Goal: Information Seeking & Learning: Check status

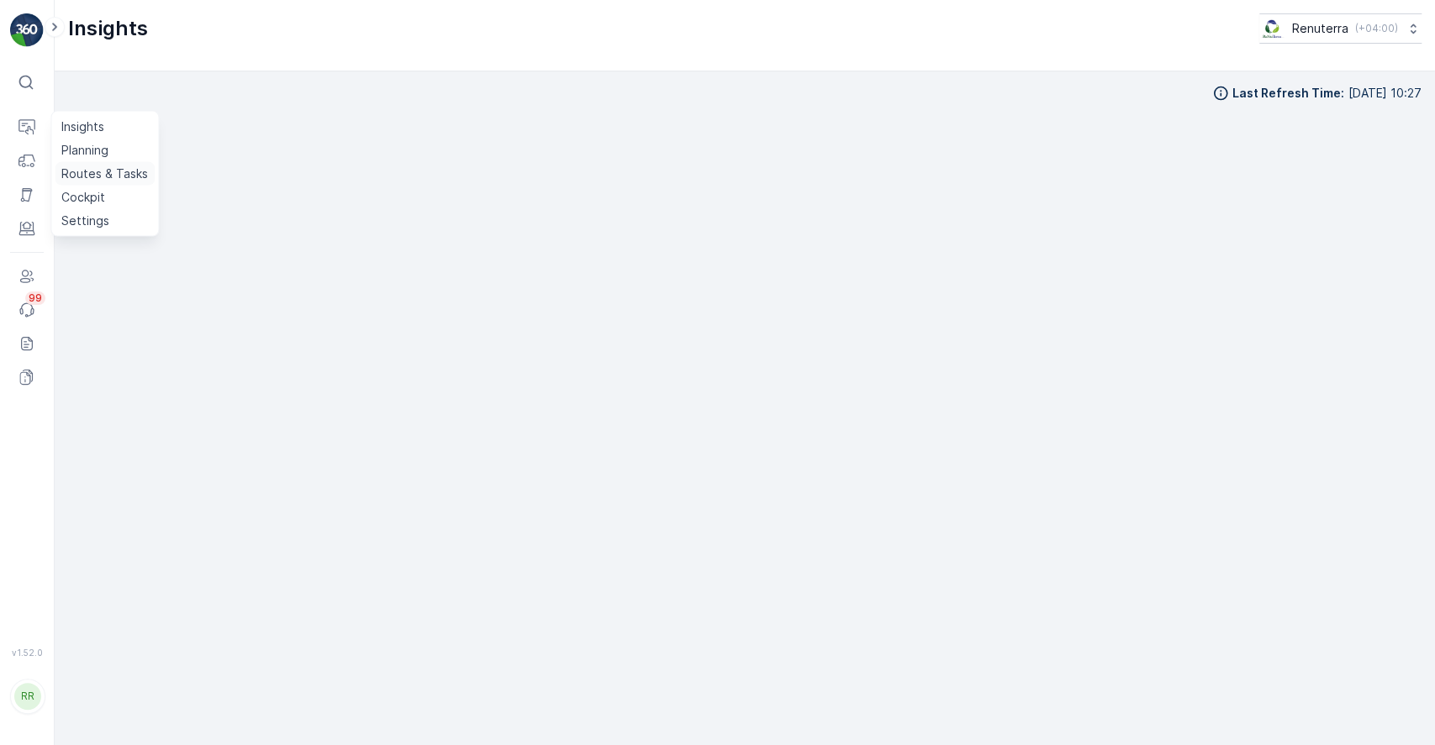
click at [98, 167] on p "Routes & Tasks" at bounding box center [104, 174] width 87 height 17
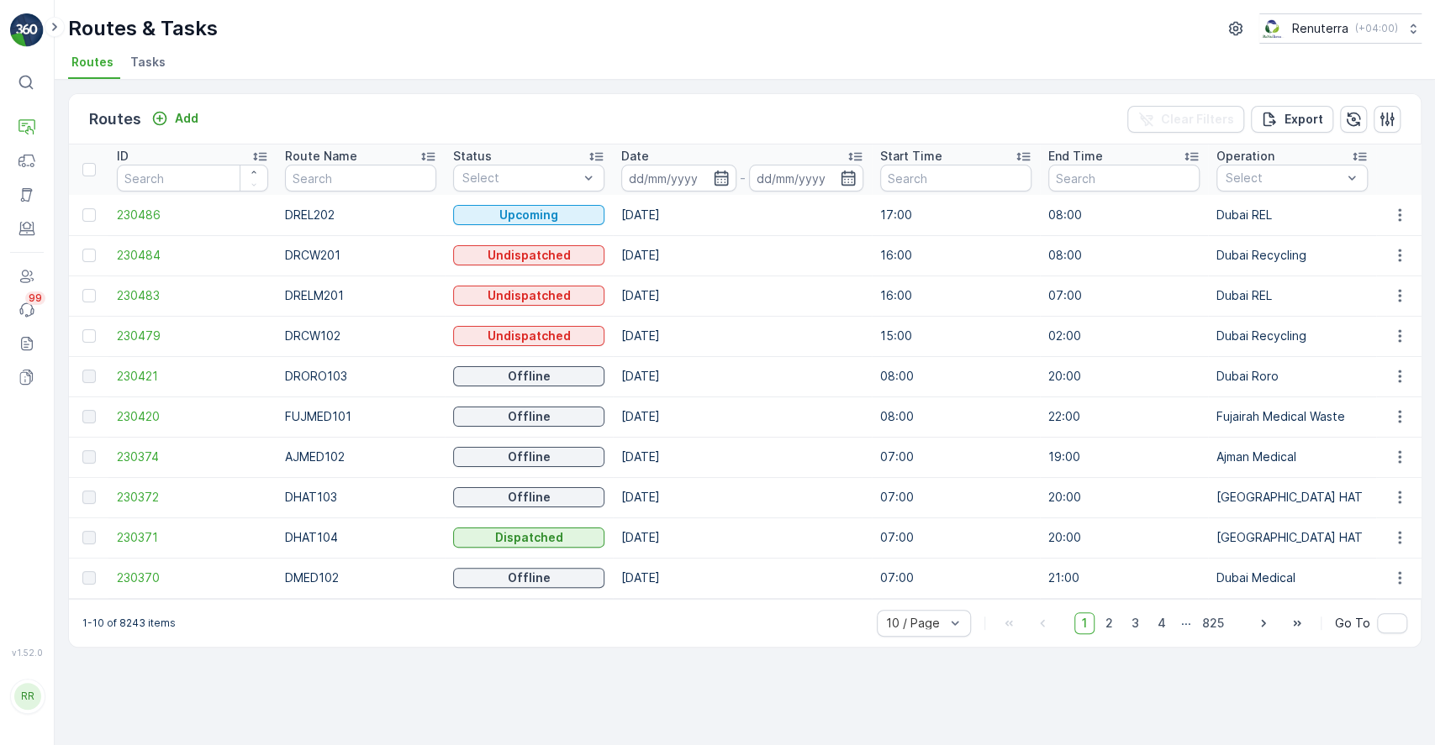
click at [144, 54] on span "Tasks" at bounding box center [147, 62] width 35 height 17
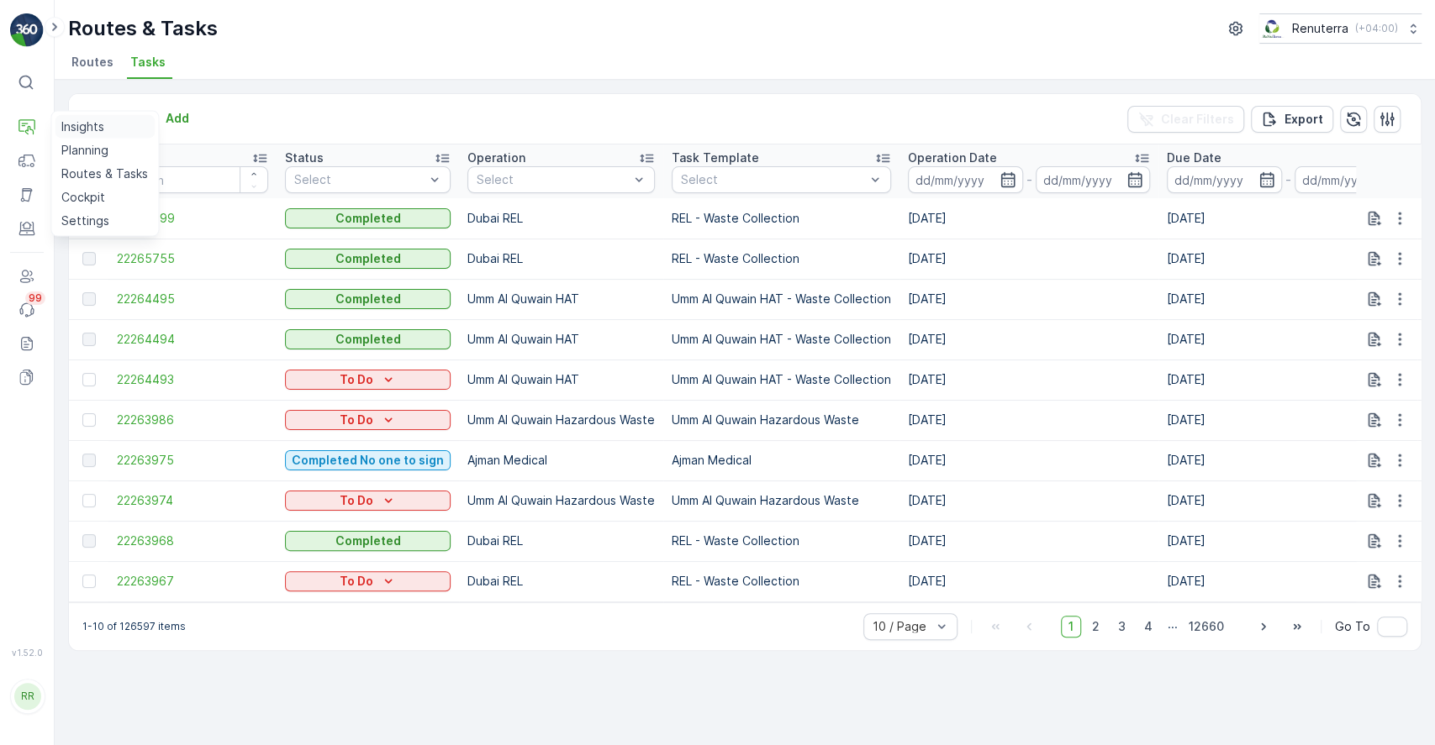
click at [87, 135] on link "Insights" at bounding box center [105, 127] width 100 height 24
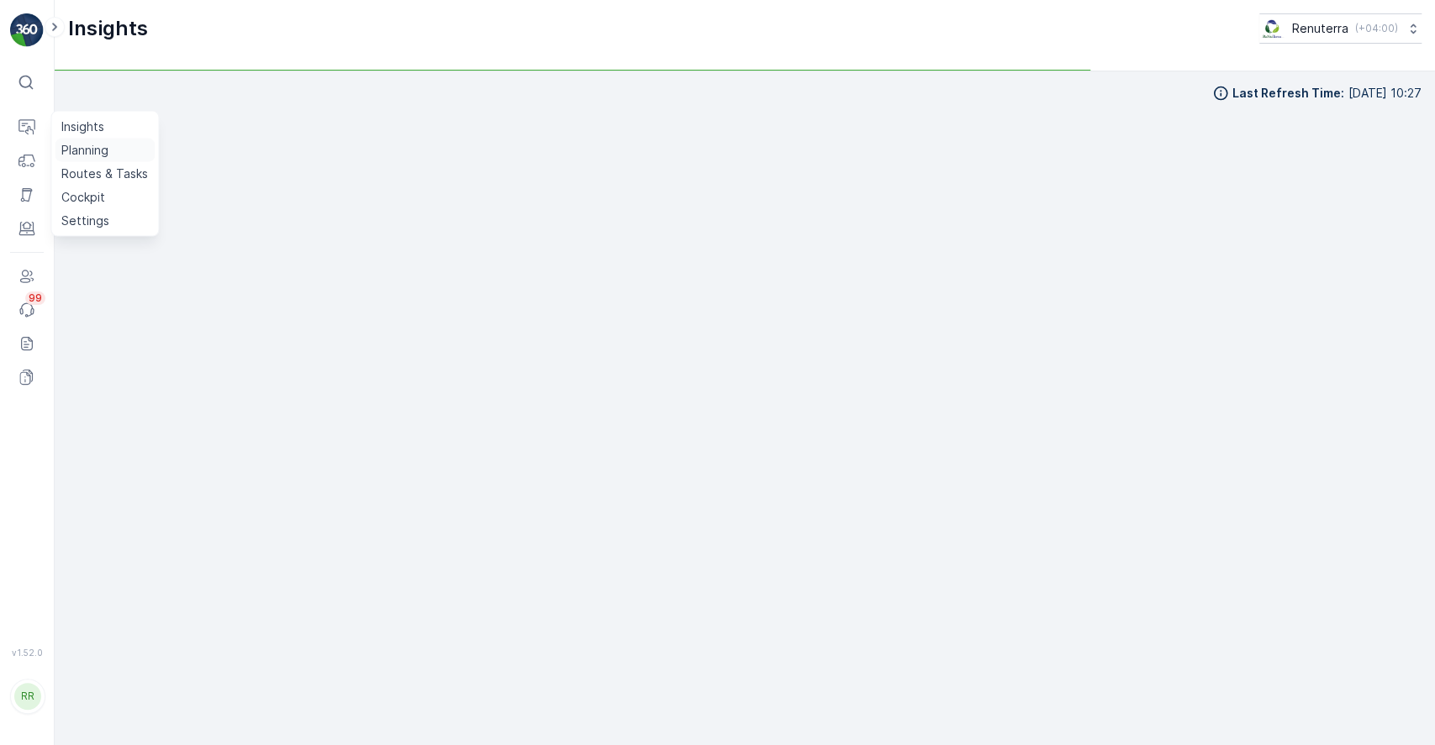
click at [89, 147] on p "Planning" at bounding box center [84, 150] width 47 height 17
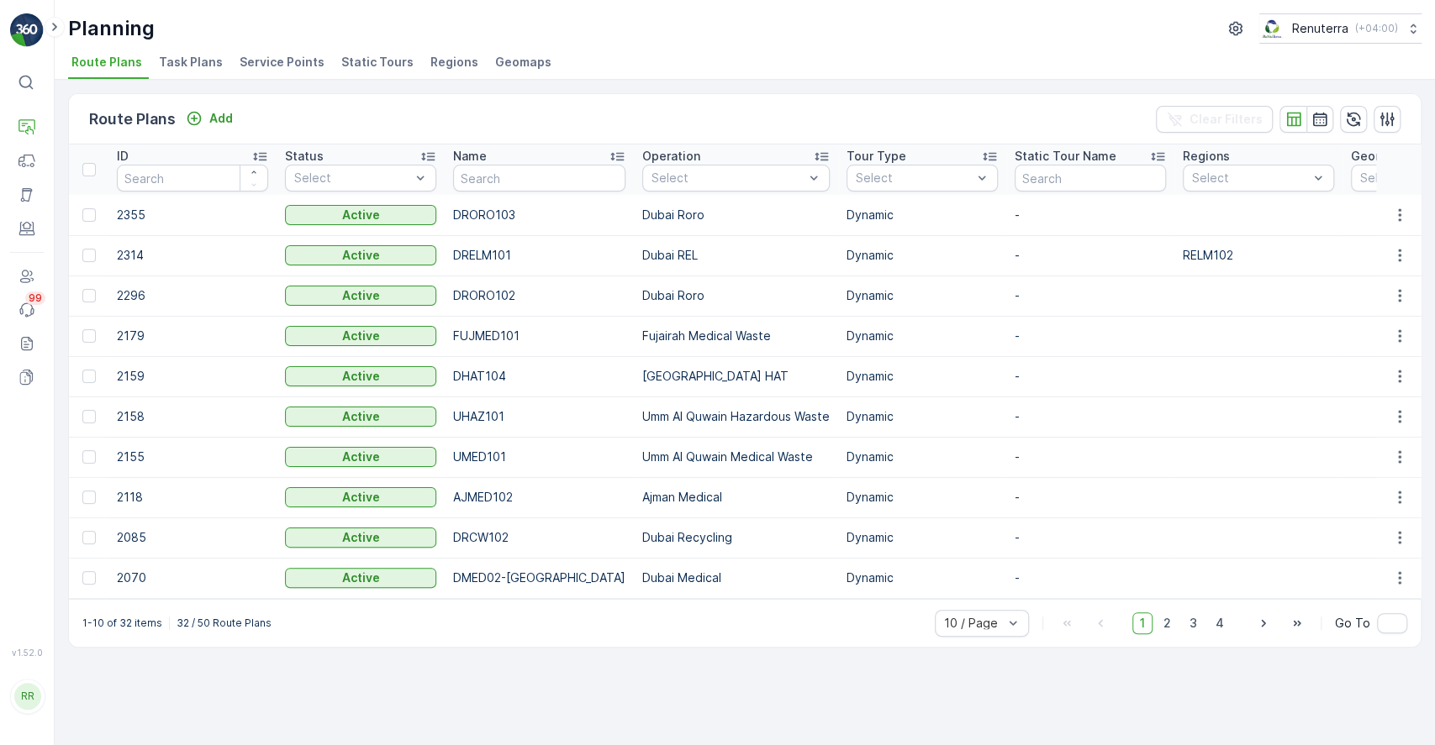
click at [191, 59] on span "Task Plans" at bounding box center [191, 62] width 64 height 17
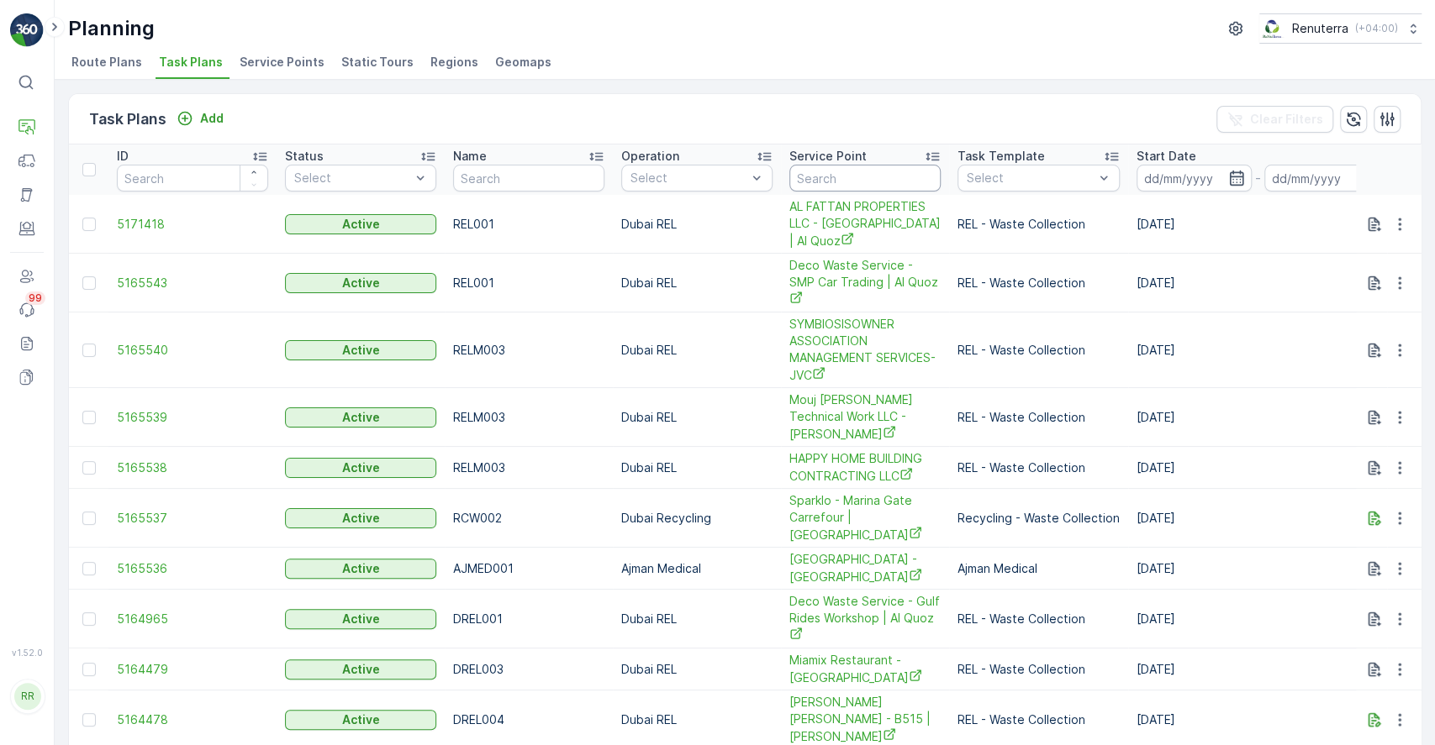
click at [882, 180] on input "text" at bounding box center [864, 178] width 151 height 27
type input "al najeem"
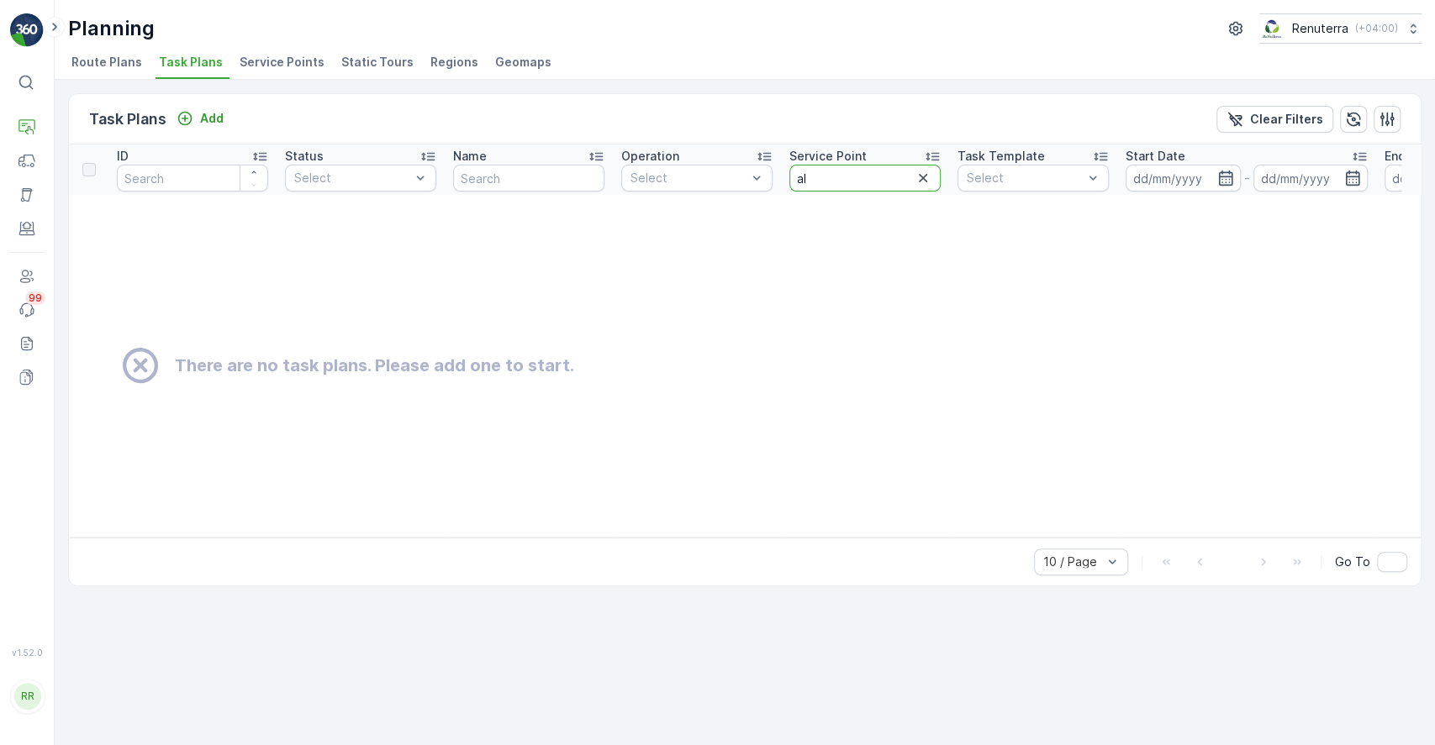
type input "a"
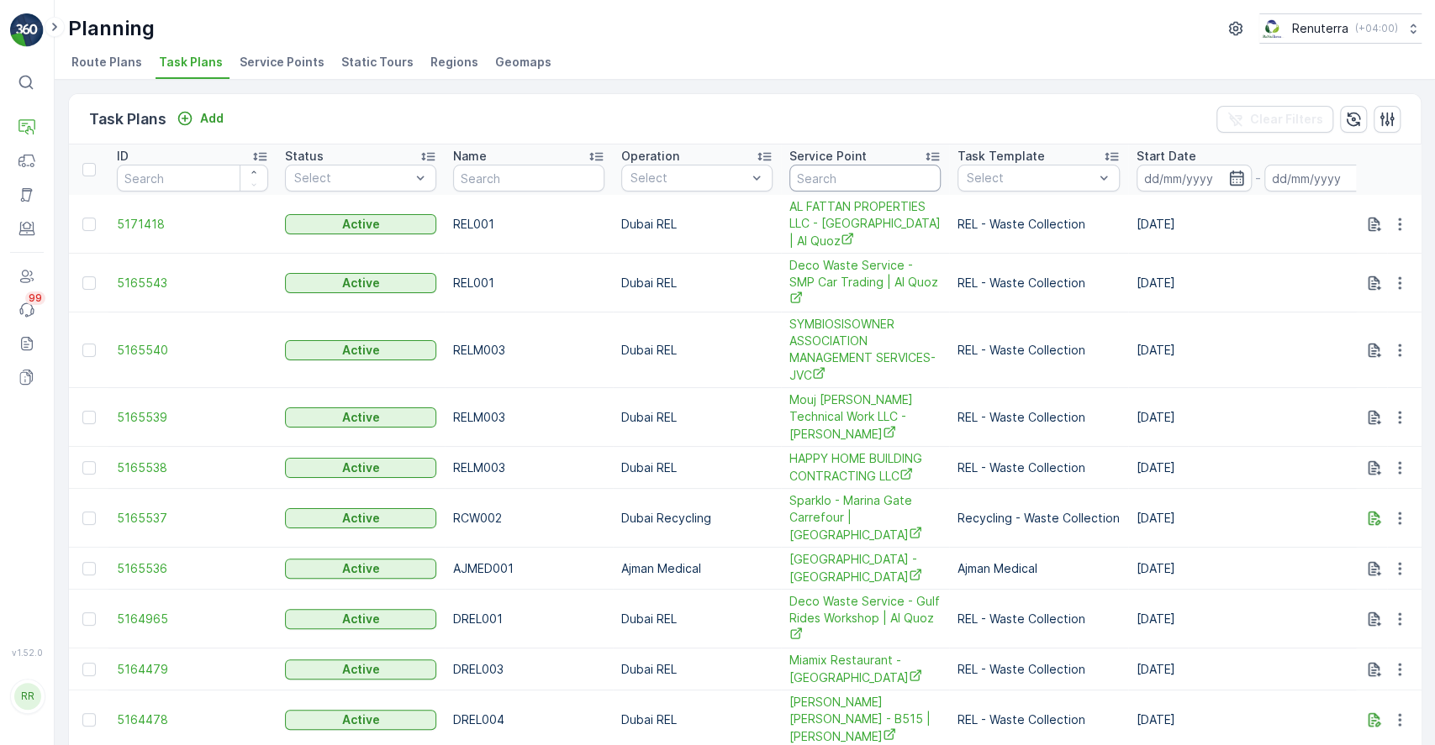
click at [843, 173] on input "text" at bounding box center [864, 178] width 151 height 27
type input "khalil"
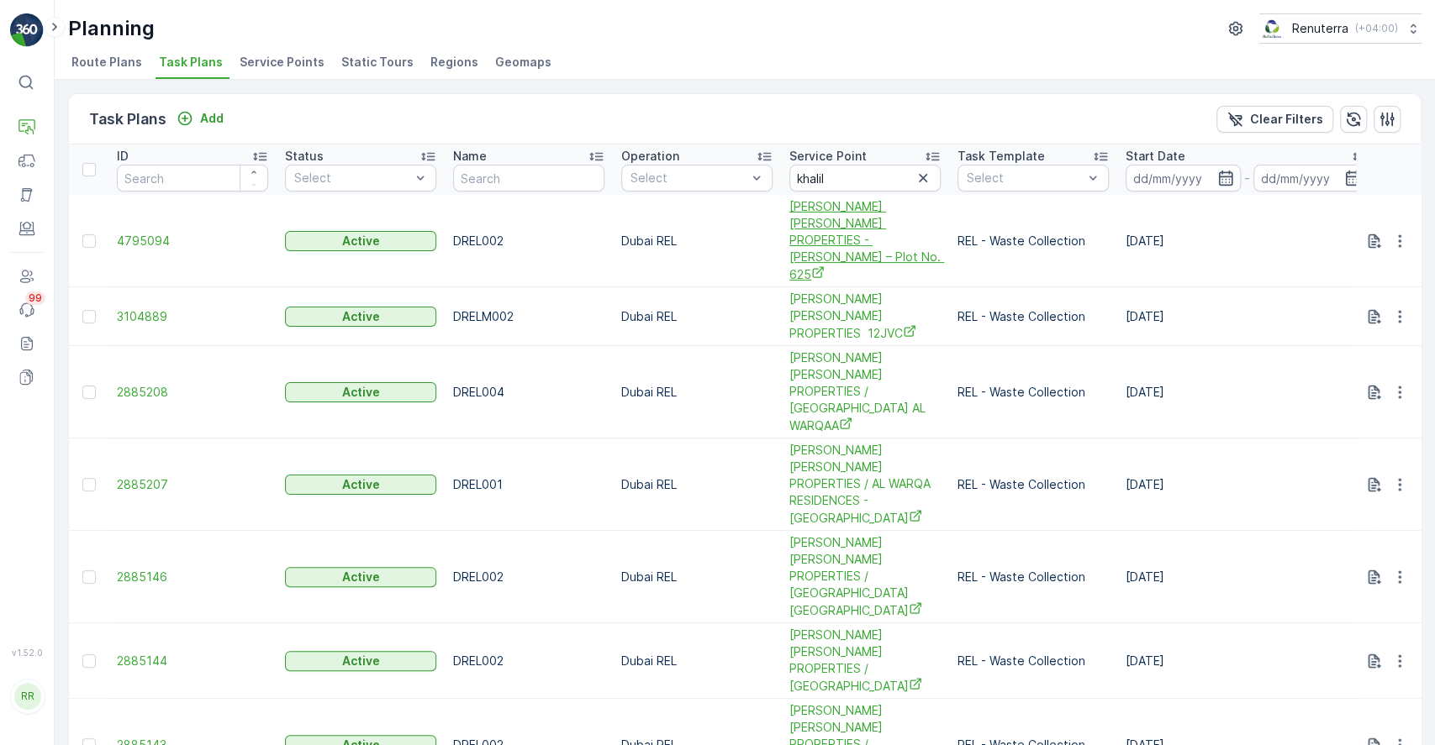
click at [851, 208] on span "[PERSON_NAME] [PERSON_NAME] PROPERTIES - [PERSON_NAME] – Plot No. 625" at bounding box center [864, 240] width 151 height 85
click at [161, 233] on span "4795094" at bounding box center [192, 241] width 151 height 17
click at [141, 233] on span "4795094" at bounding box center [192, 241] width 151 height 17
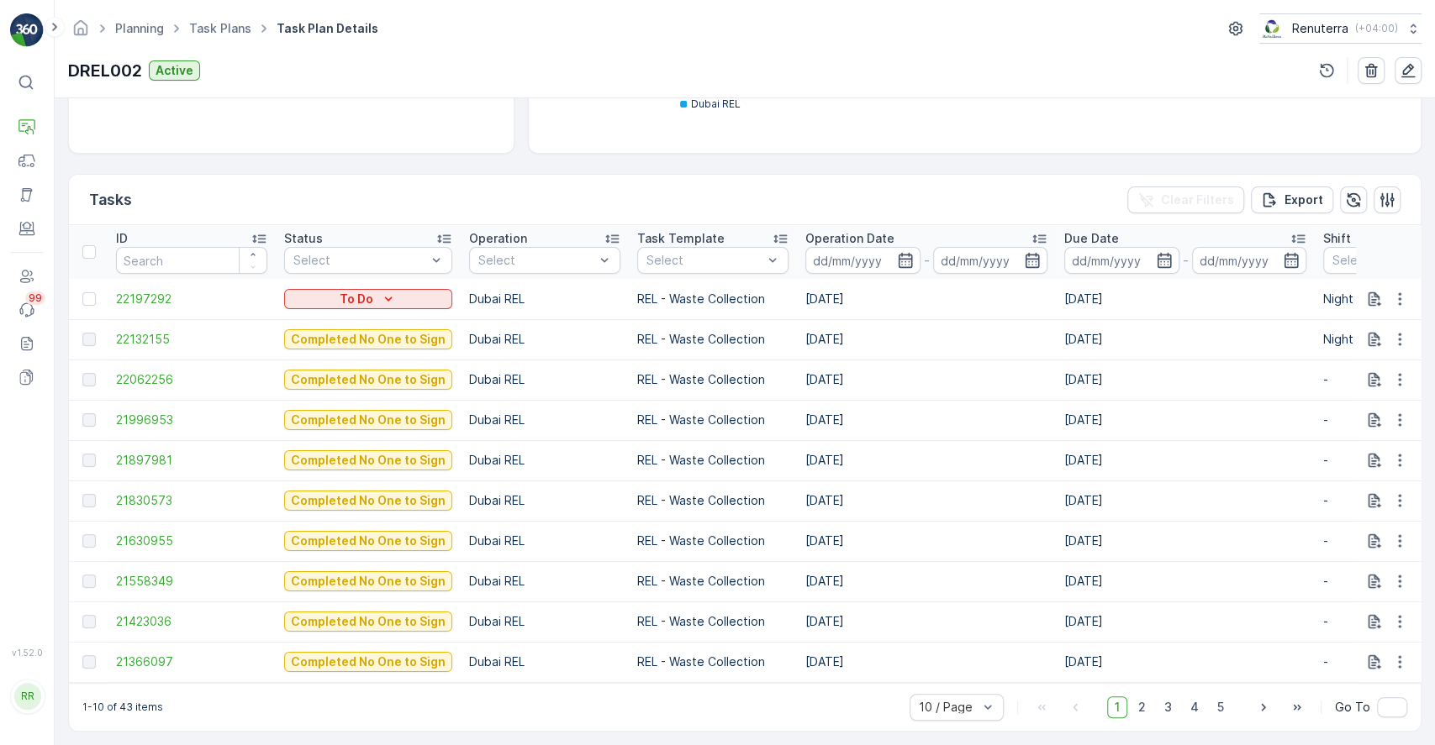
scroll to position [384, 0]
click at [434, 267] on th "Status Select" at bounding box center [368, 252] width 185 height 54
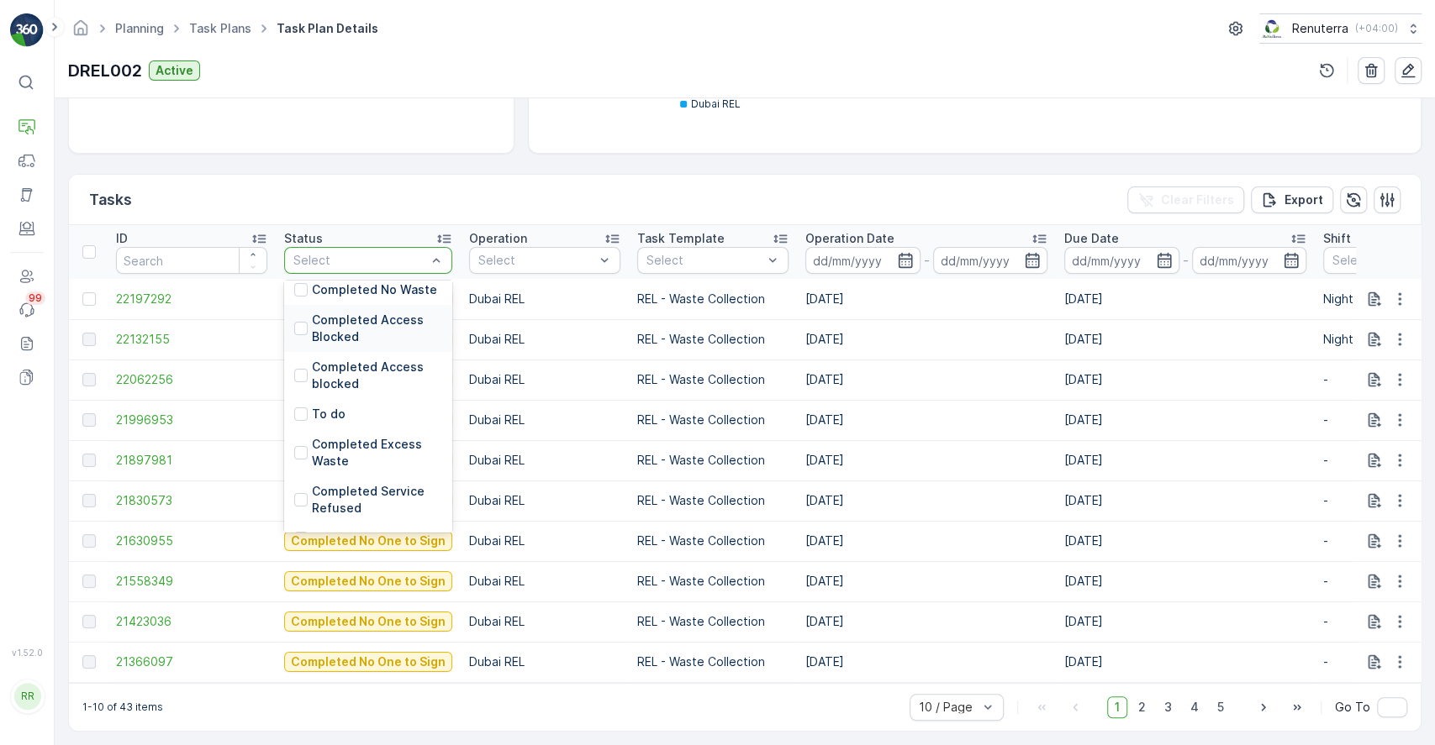
scroll to position [204, 0]
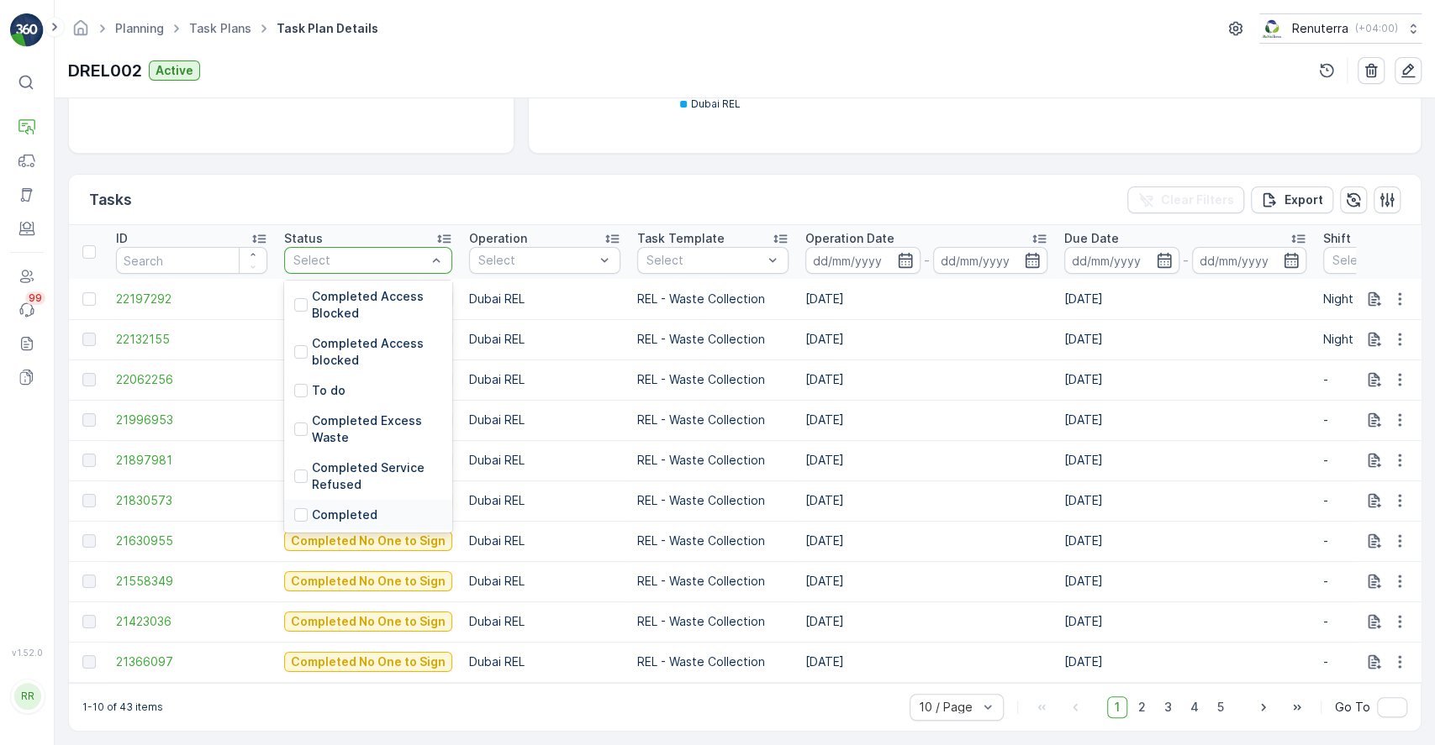
click at [350, 507] on p "Completed" at bounding box center [345, 515] width 66 height 17
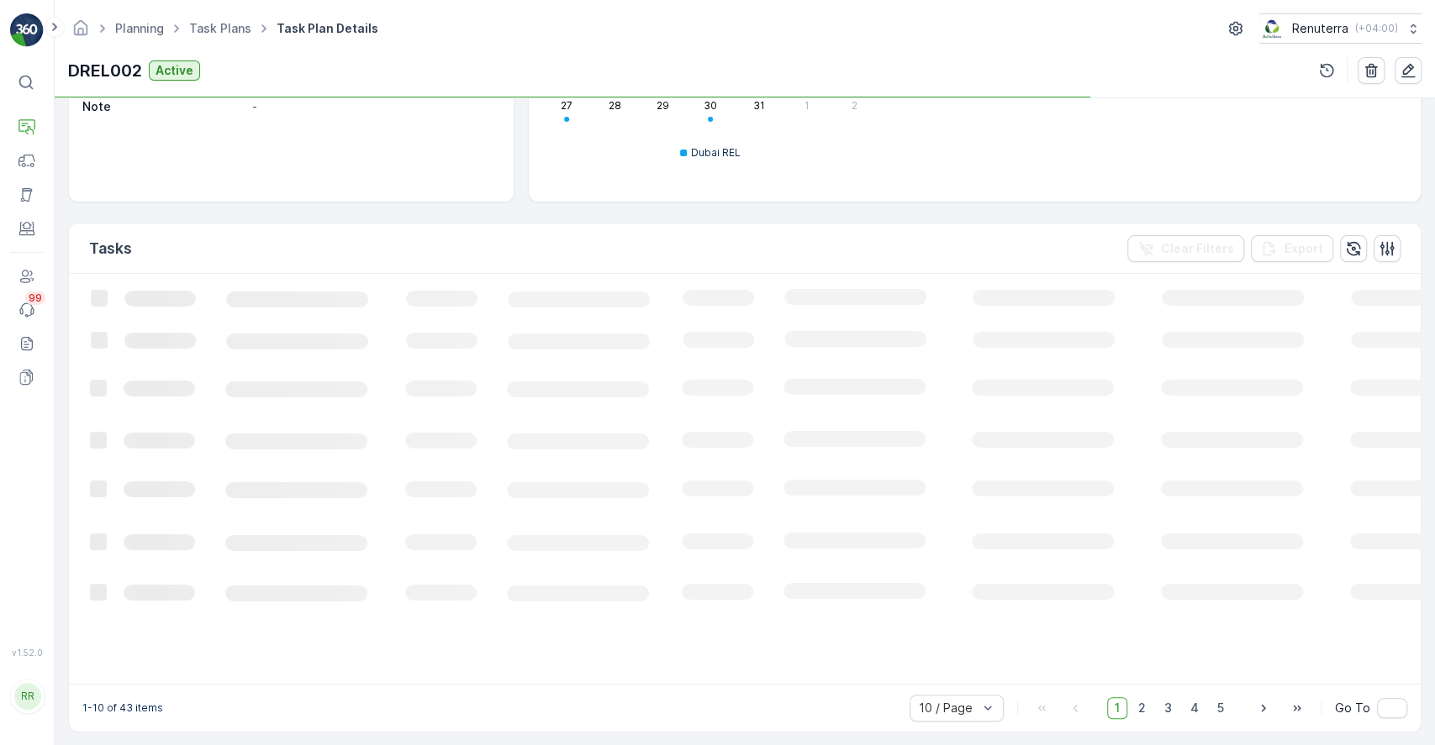
scroll to position [323, 0]
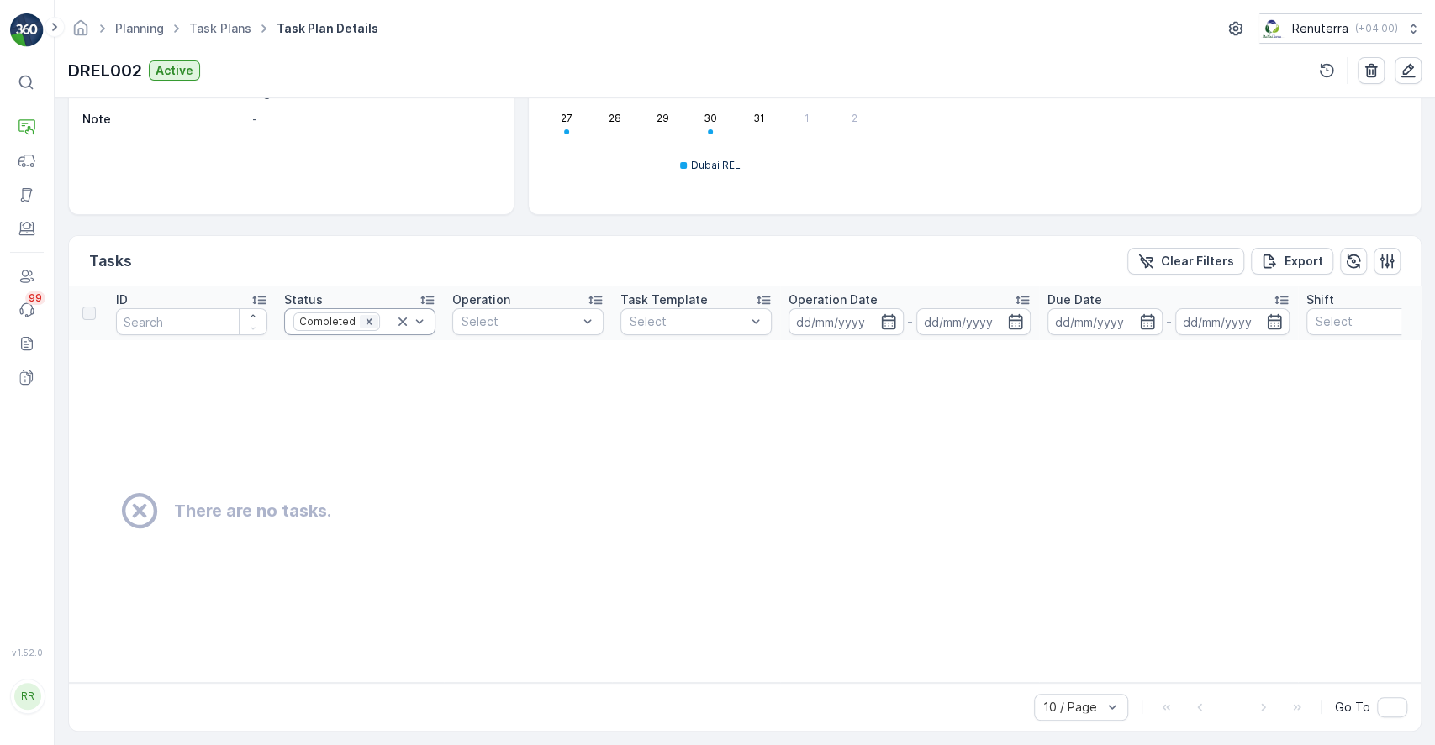
click at [370, 317] on div "Remove Completed" at bounding box center [369, 321] width 18 height 13
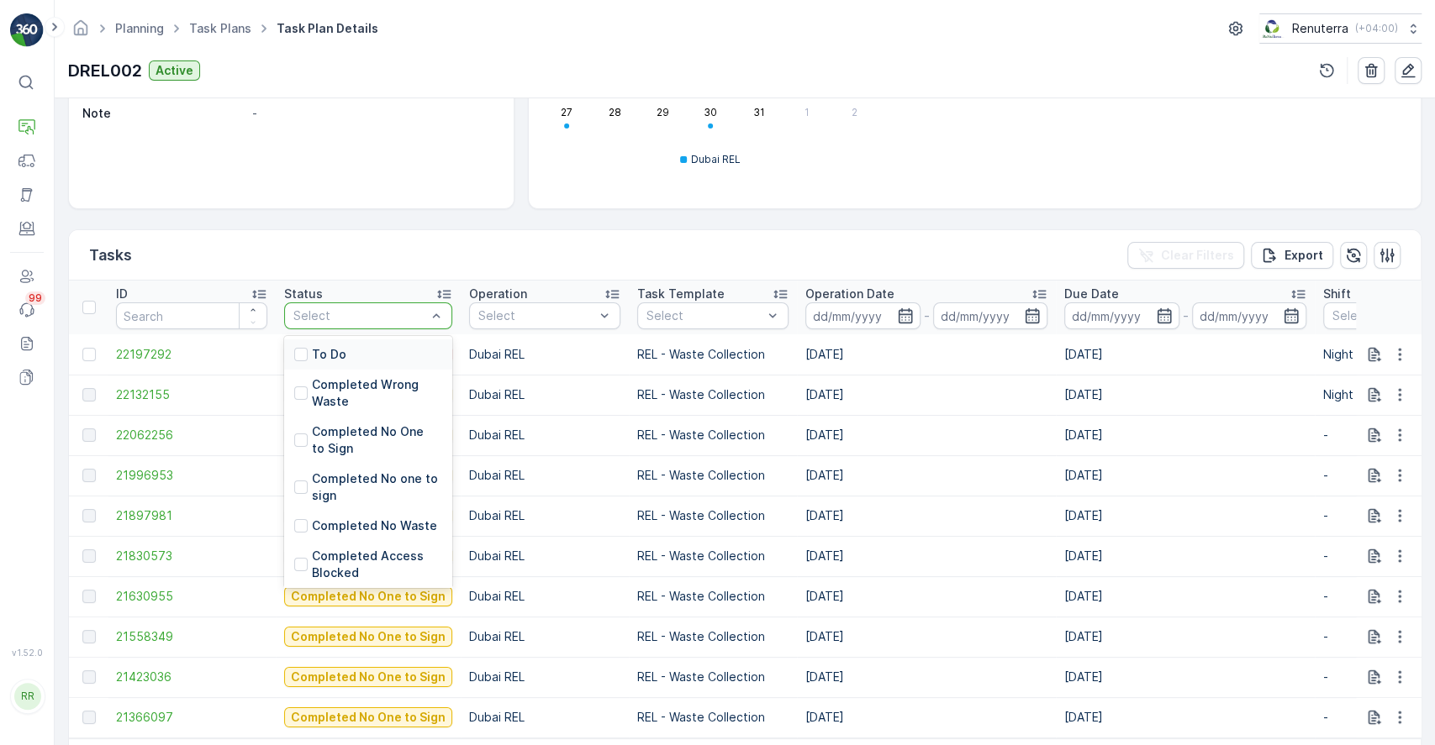
click at [344, 281] on th "Status 11 results available. Use Up and Down to choose options, press Enter to …" at bounding box center [368, 308] width 185 height 54
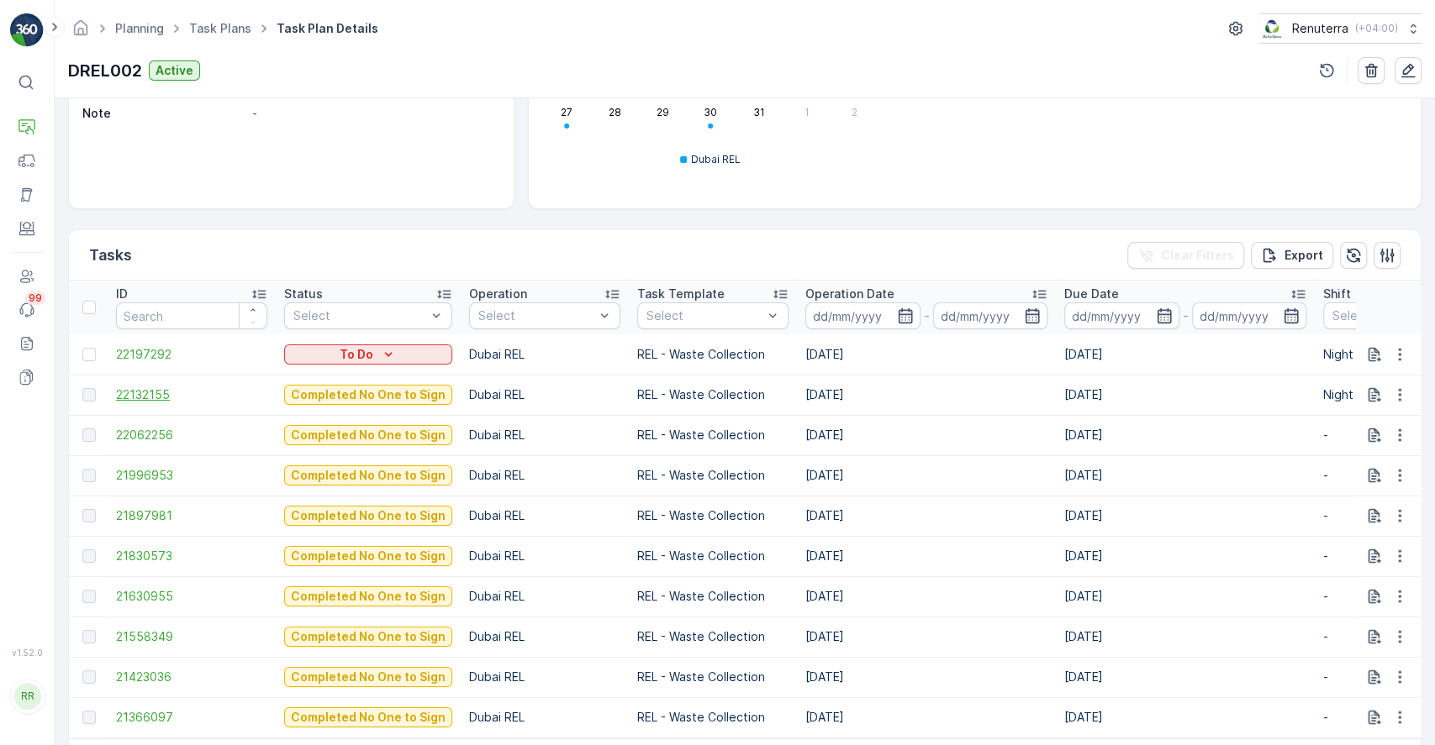
click at [153, 392] on span "22132155" at bounding box center [191, 395] width 151 height 17
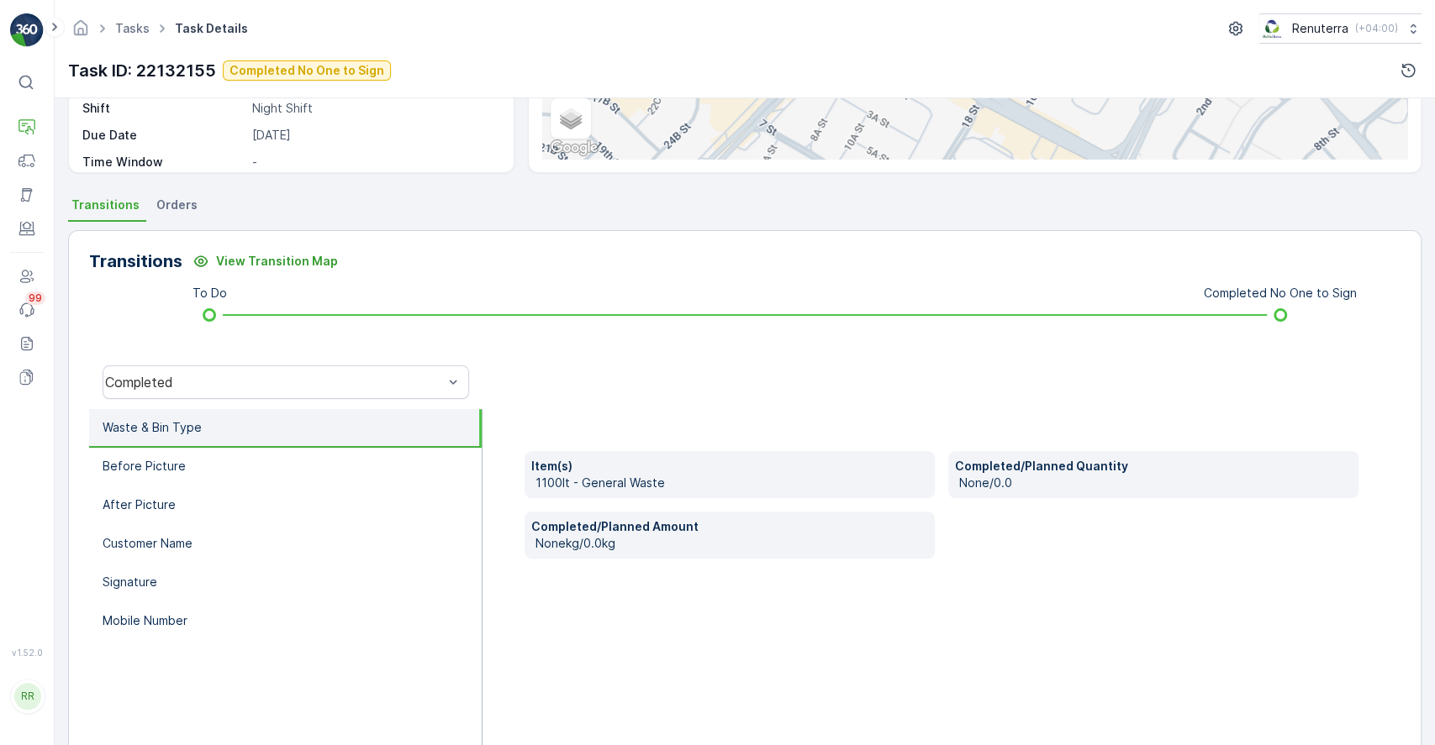
scroll to position [313, 0]
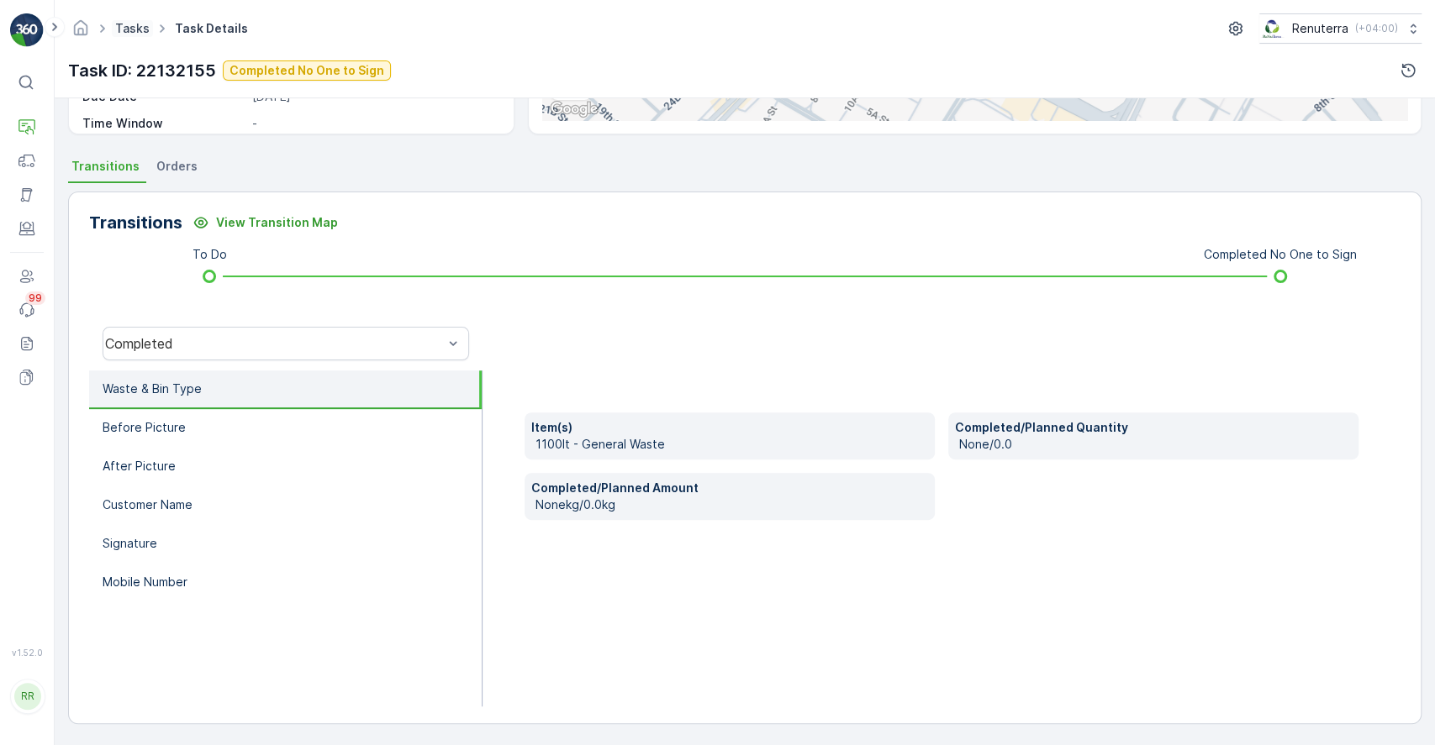
click at [134, 25] on link "Tasks" at bounding box center [132, 28] width 34 height 14
